Goal: Find specific page/section: Find specific page/section

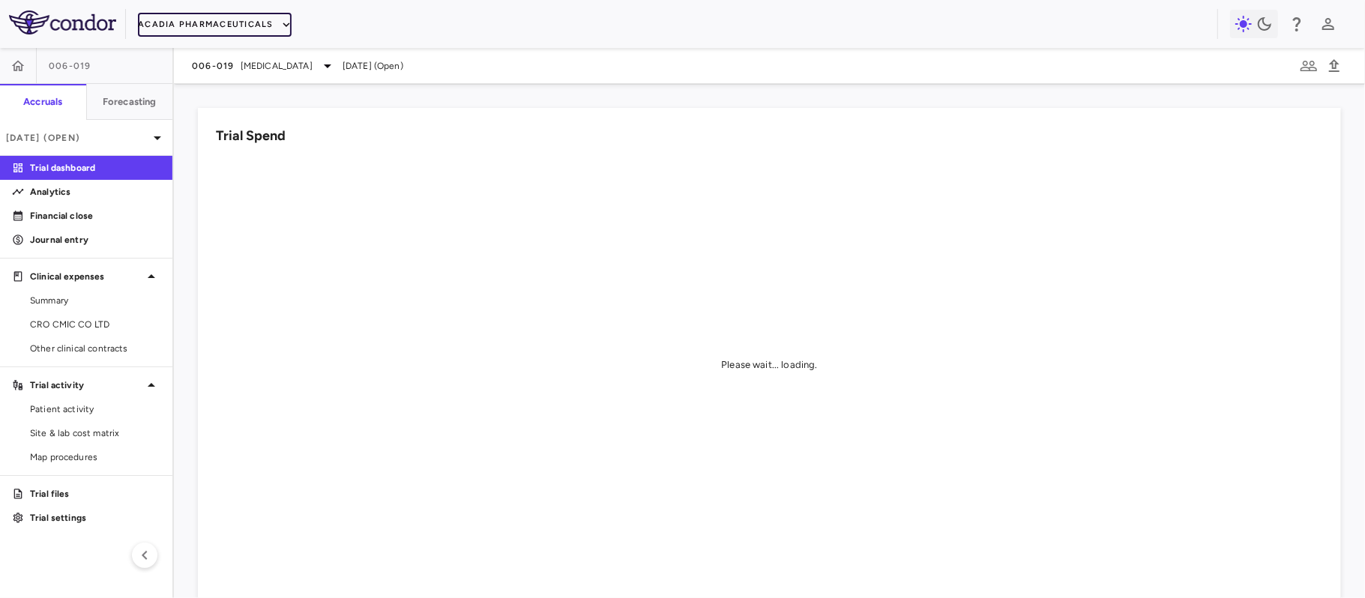
click at [231, 18] on button "Acadia Pharmaceuticals" at bounding box center [215, 25] width 154 height 24
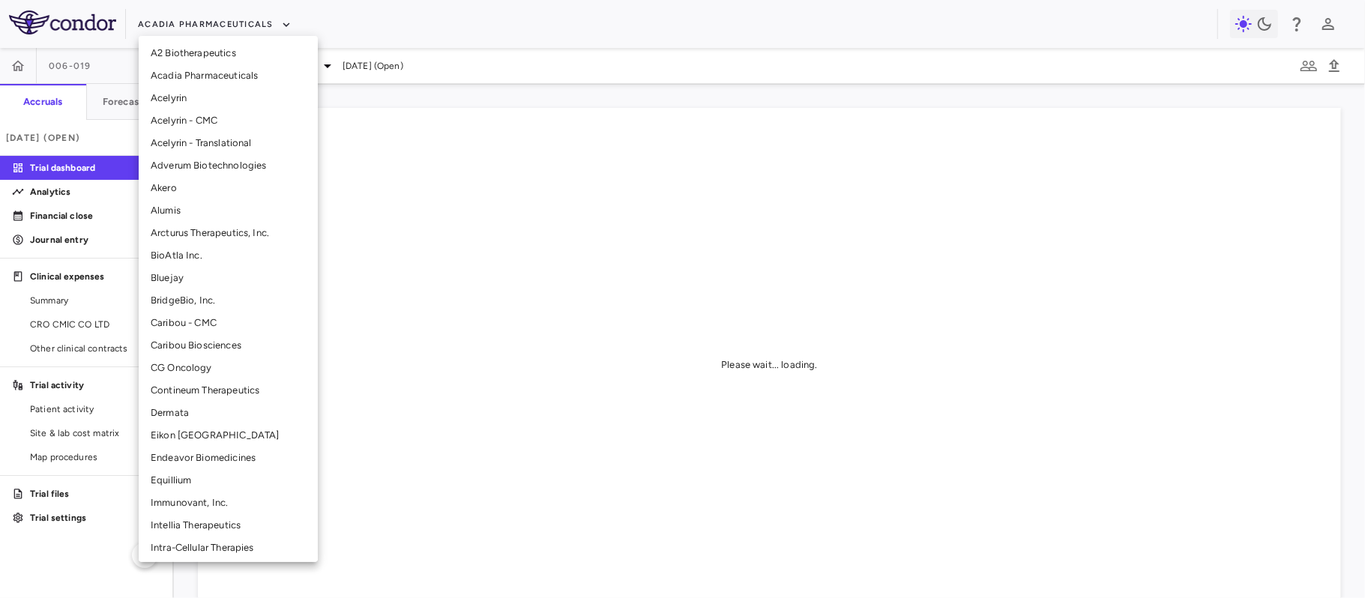
click at [166, 439] on li "Eikon [GEOGRAPHIC_DATA]" at bounding box center [228, 435] width 179 height 22
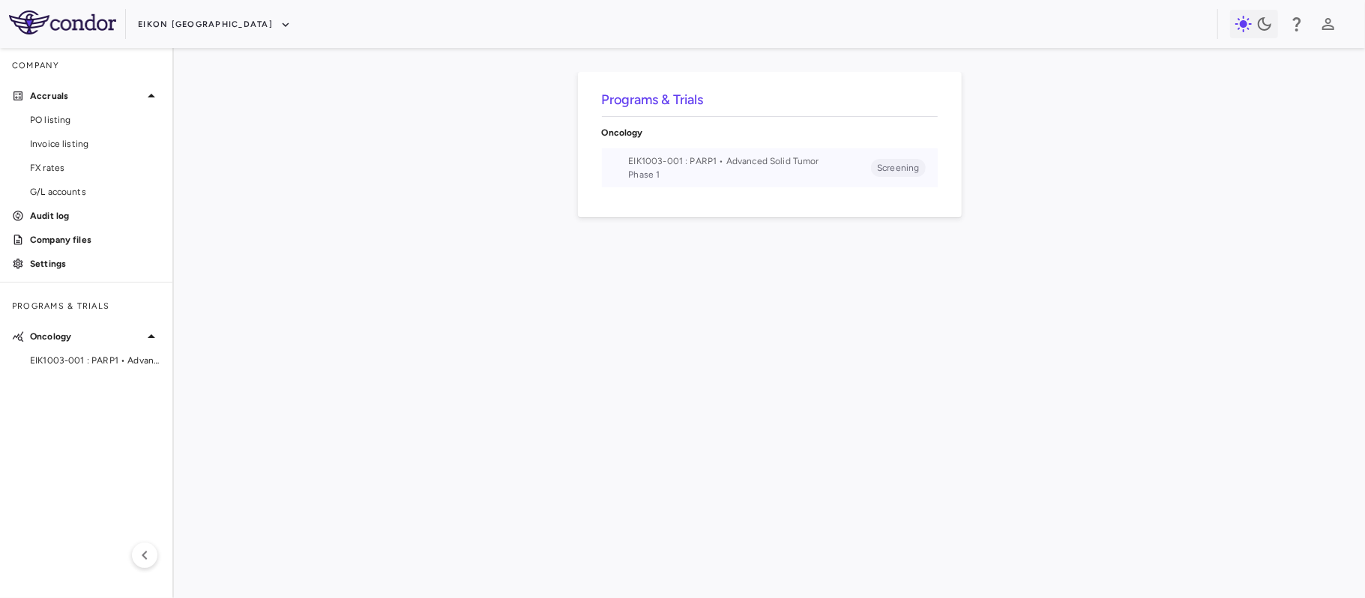
click at [795, 169] on span "Phase 1" at bounding box center [750, 174] width 243 height 13
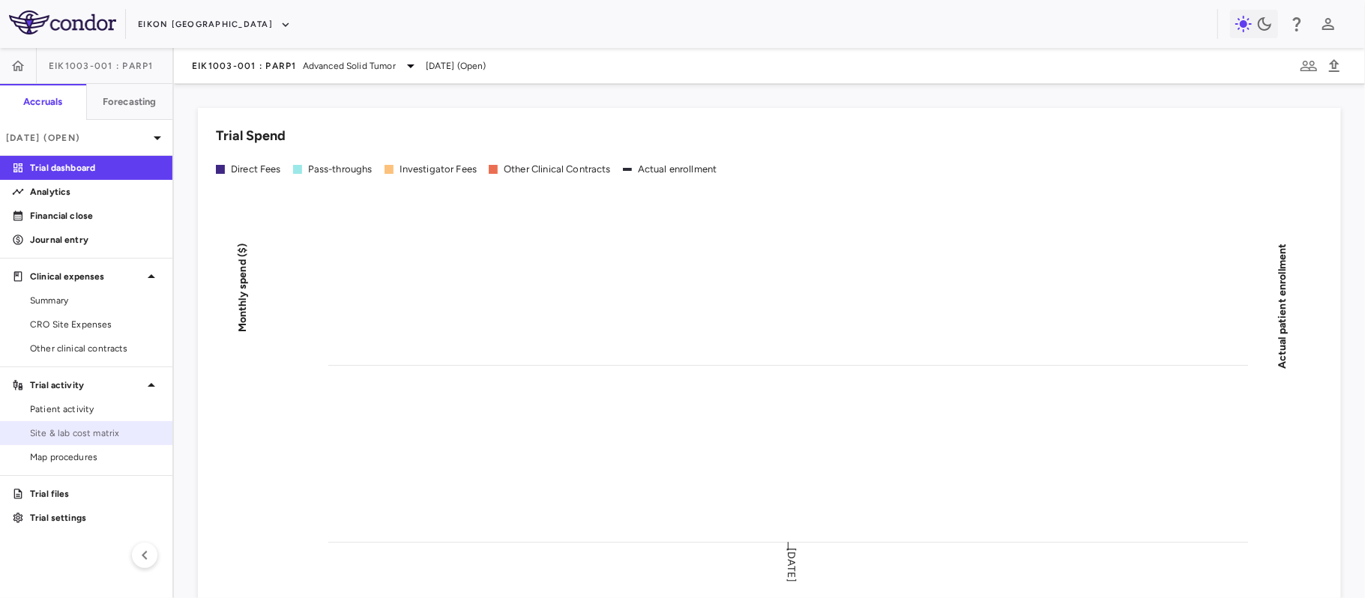
click at [76, 424] on link "Site & lab cost matrix" at bounding box center [86, 433] width 172 height 22
drag, startPoint x: 67, startPoint y: 316, endPoint x: 67, endPoint y: 337, distance: 21.0
click at [67, 316] on link "CRO Site Expenses" at bounding box center [86, 324] width 172 height 22
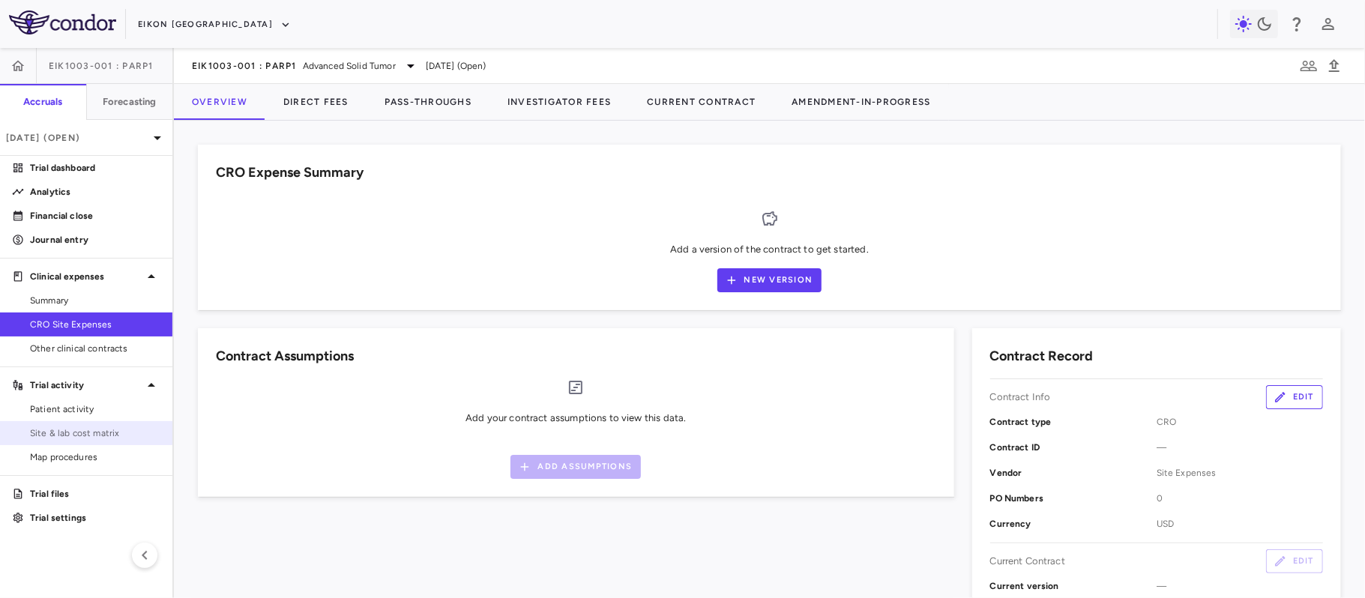
click at [70, 438] on span "Site & lab cost matrix" at bounding box center [95, 433] width 130 height 13
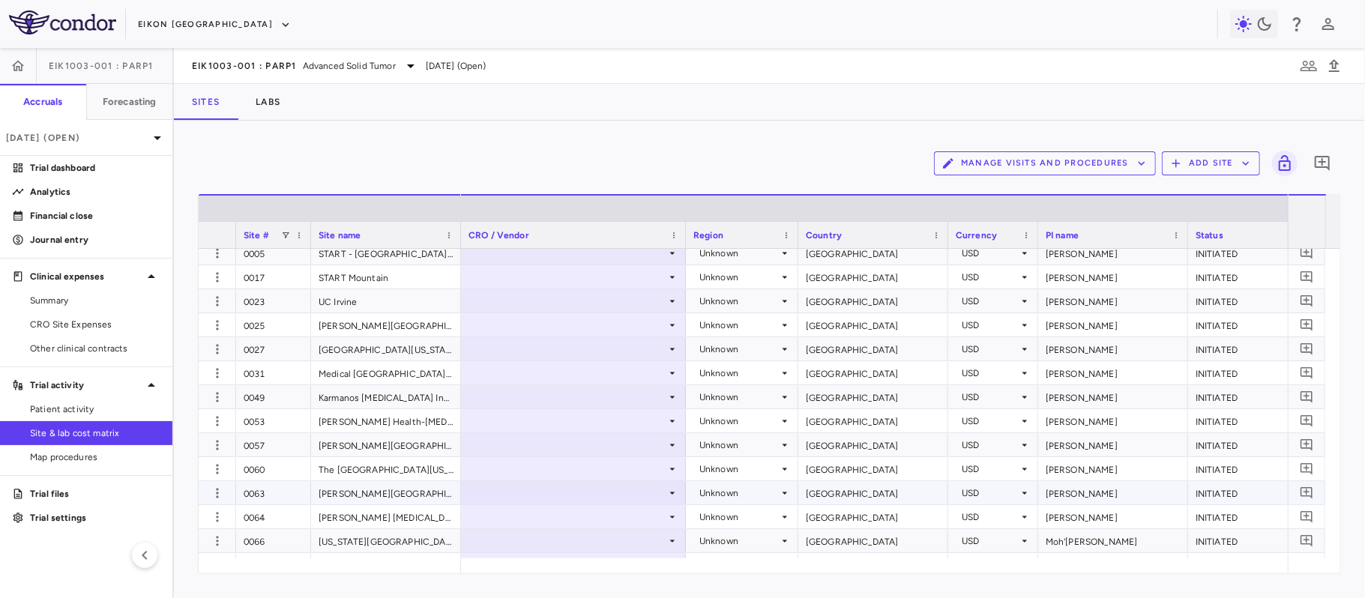
scroll to position [100, 0]
